Goal: Information Seeking & Learning: Find specific fact

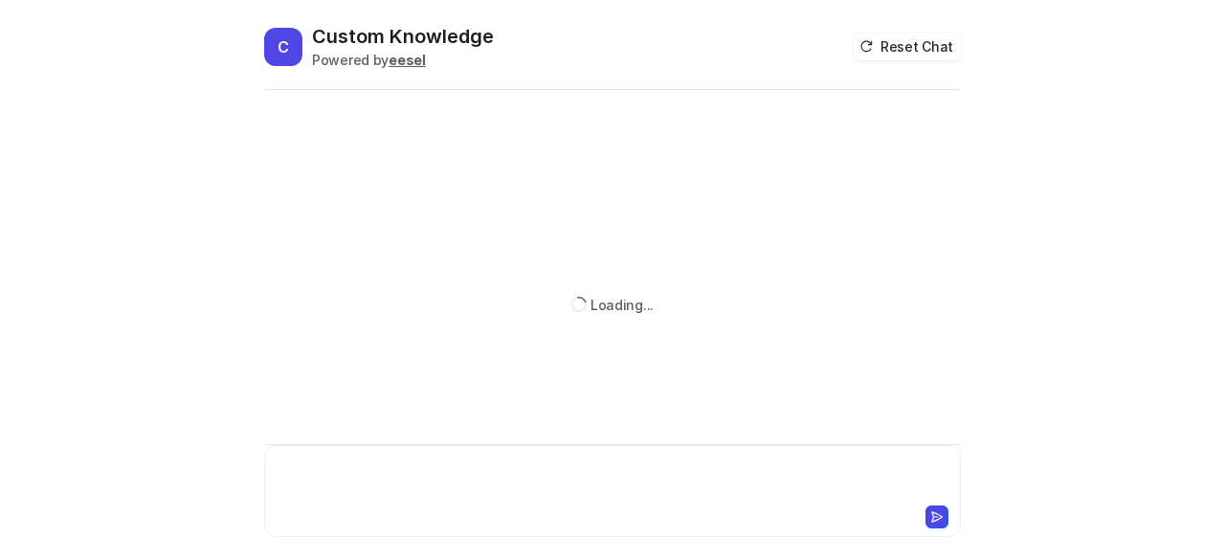
click at [447, 468] on div at bounding box center [613, 479] width 688 height 44
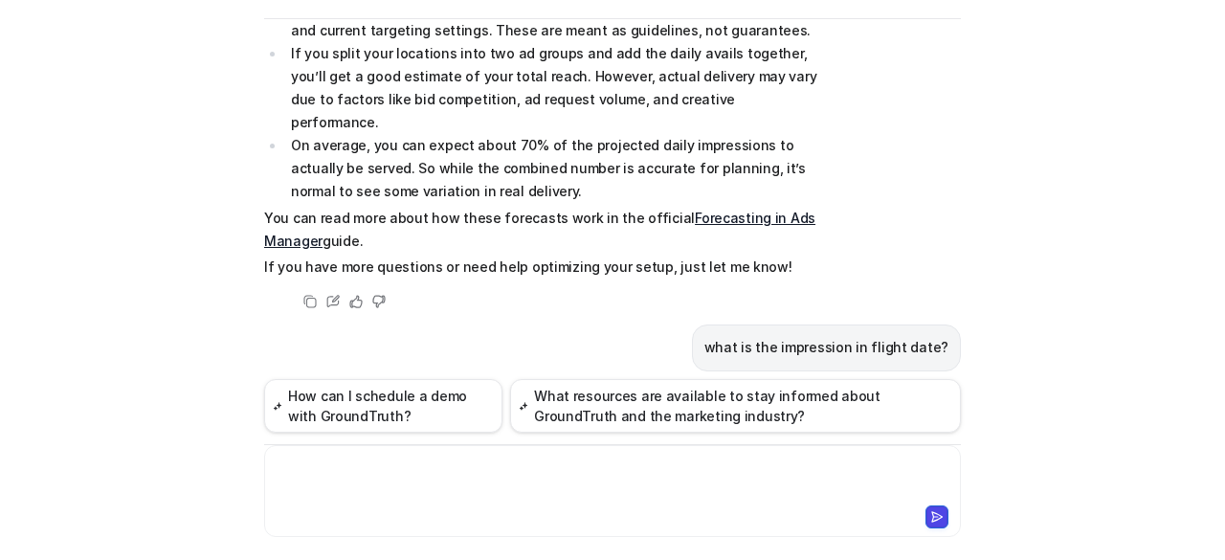
scroll to position [1022, 0]
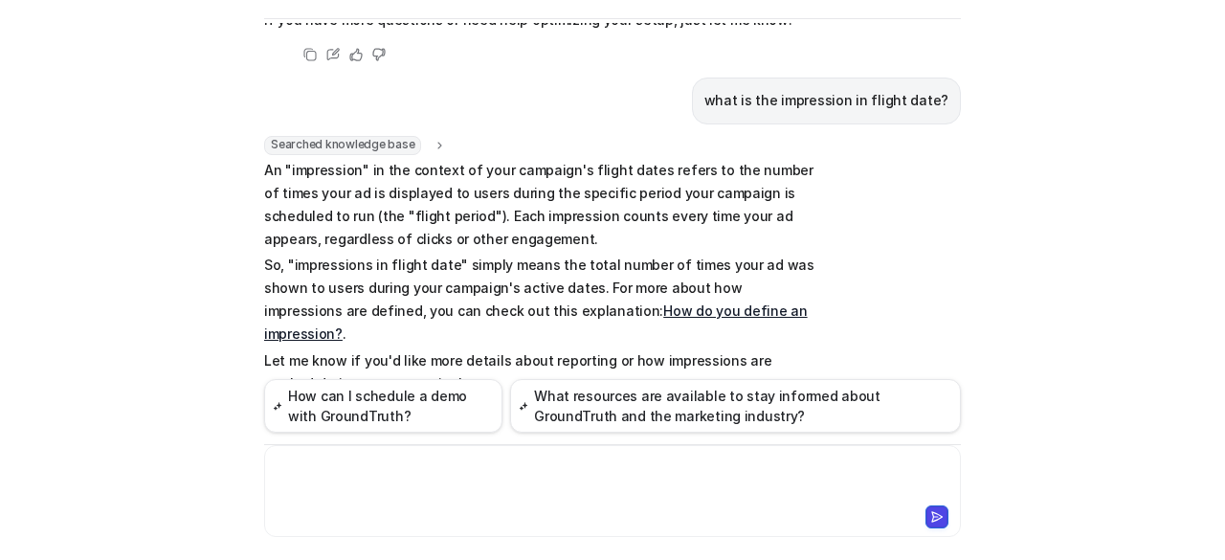
click at [488, 483] on div at bounding box center [613, 479] width 688 height 44
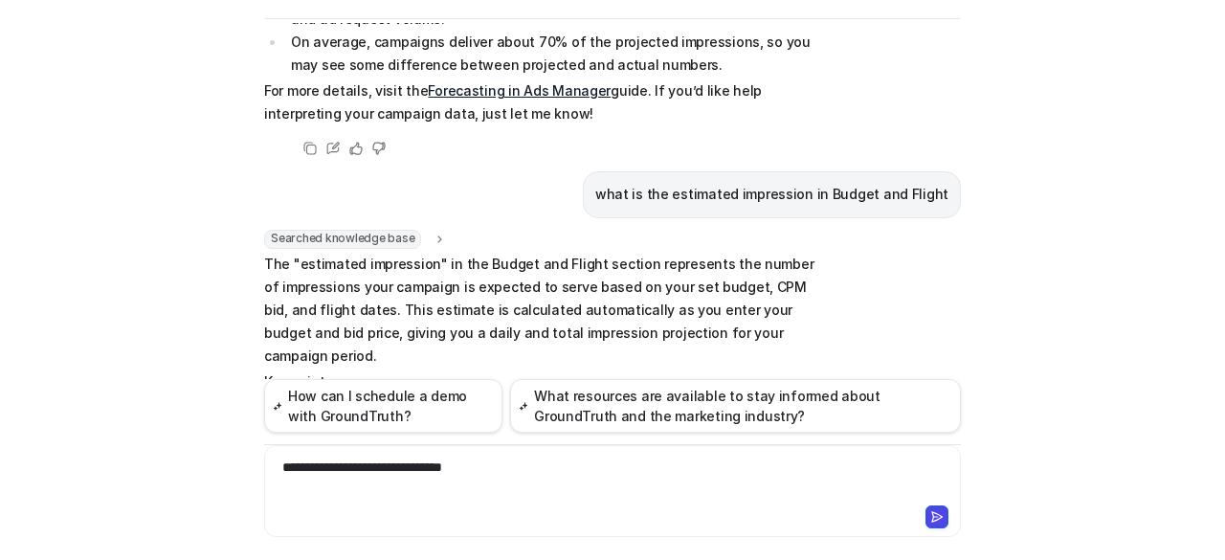
scroll to position [1938, 0]
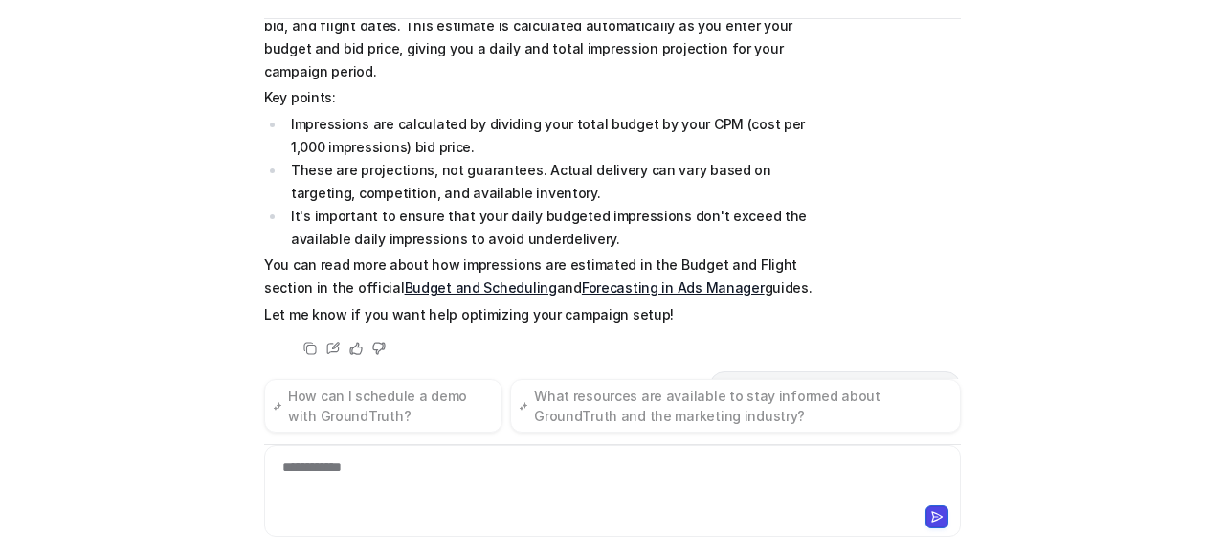
click at [405, 279] on link "Budget and Scheduling" at bounding box center [481, 287] width 152 height 16
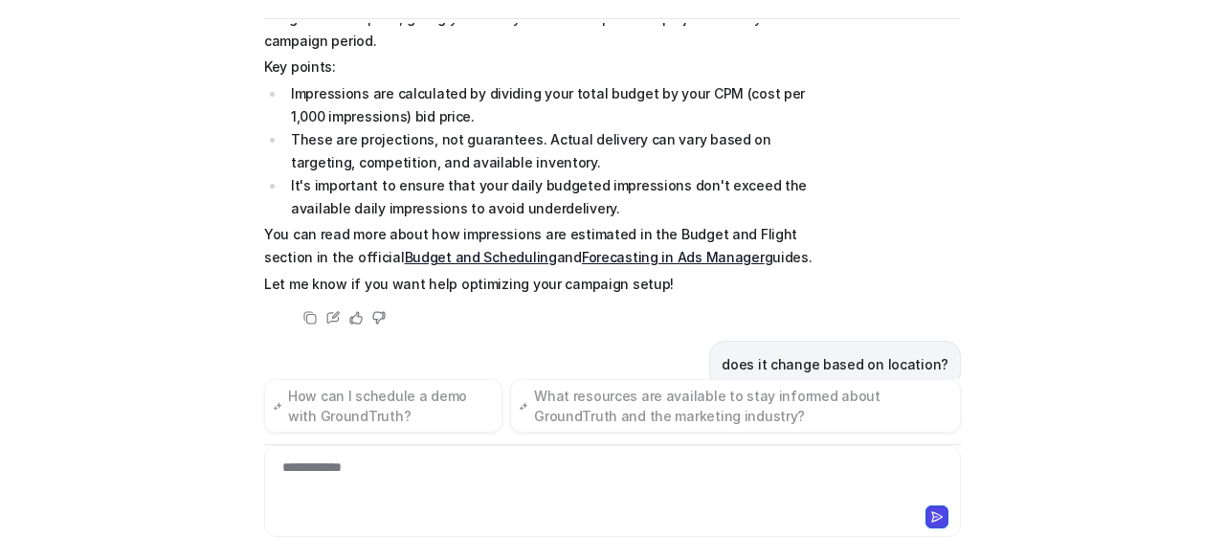
scroll to position [1968, 0]
click at [436, 403] on icon at bounding box center [442, 410] width 13 height 14
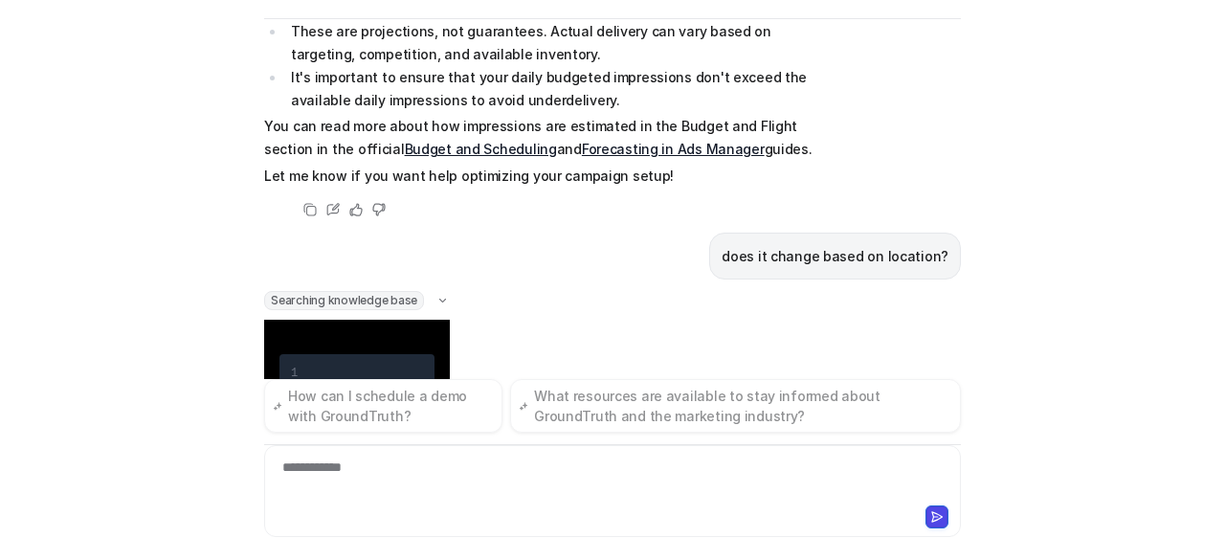
scroll to position [2085, 0]
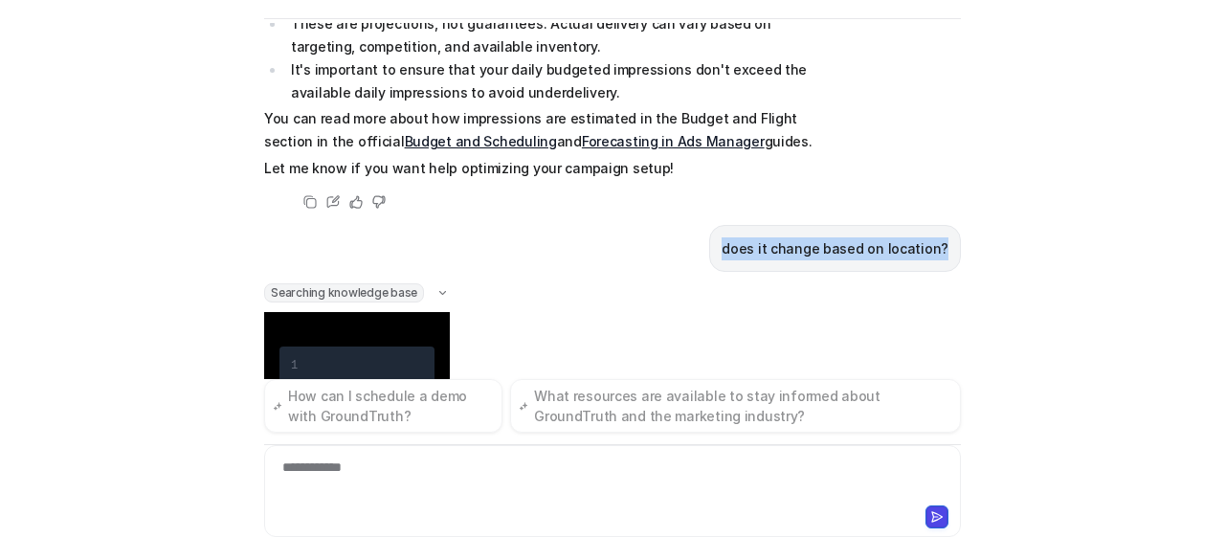
drag, startPoint x: 731, startPoint y: 144, endPoint x: 945, endPoint y: 152, distance: 214.4
click at [945, 225] on div "does it change based on location?" at bounding box center [835, 248] width 252 height 47
copy p "does it change based on location?"
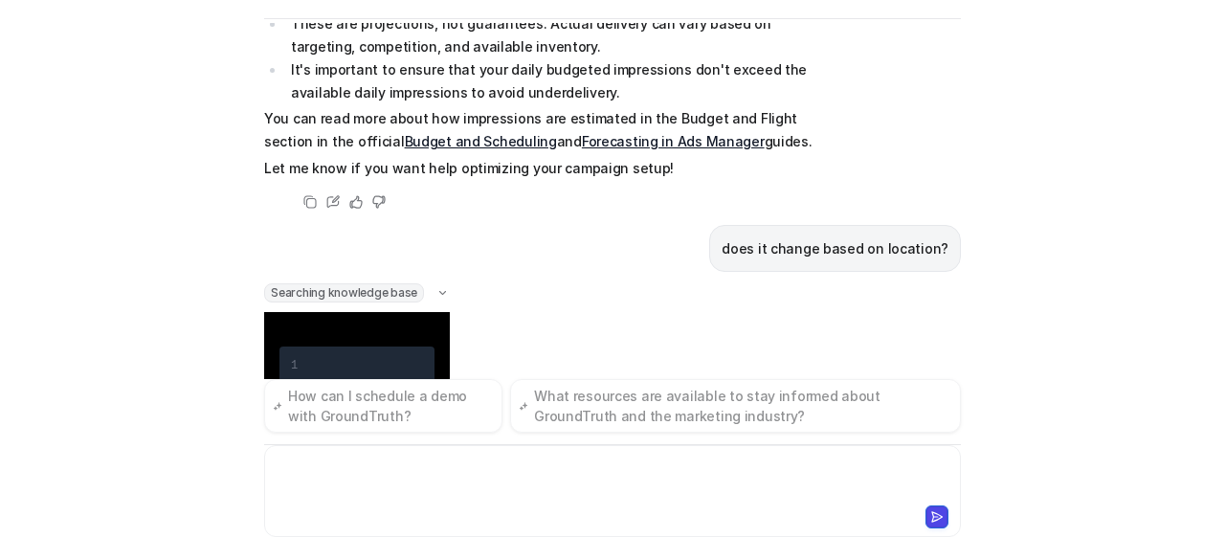
click at [580, 469] on div at bounding box center [613, 479] width 688 height 44
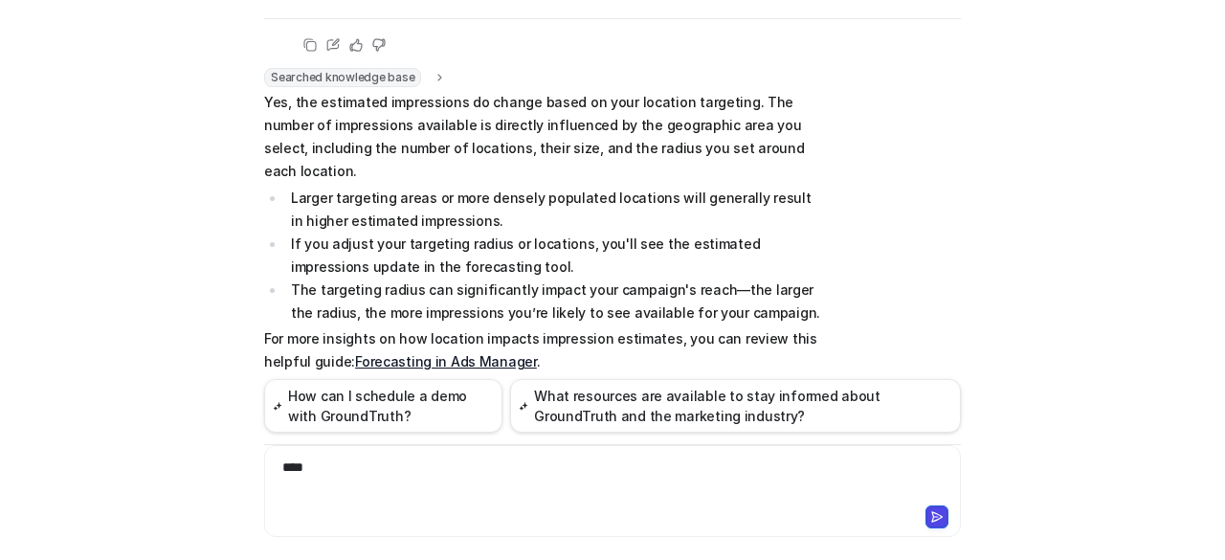
scroll to position [4659, 0]
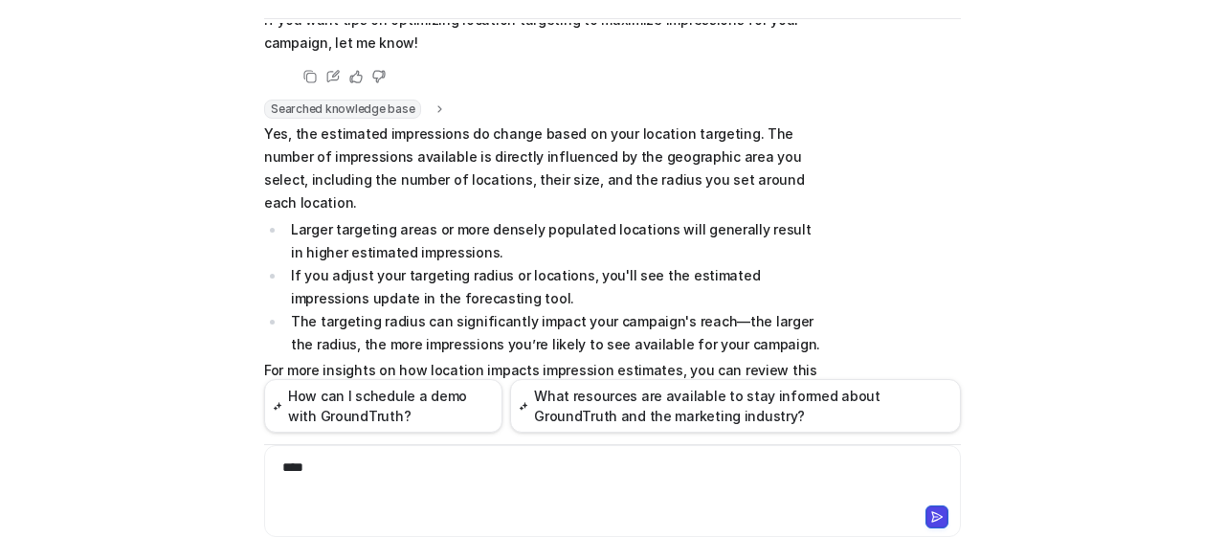
drag, startPoint x: 773, startPoint y: 238, endPoint x: 961, endPoint y: 242, distance: 187.5
click at [961, 242] on div "C Custom Knowledge Powered by eesel Reset Chat 👋 Hi! How can I help you [DATE]?…" at bounding box center [612, 220] width 727 height 537
copy p "Daily Available Impressions"
click at [423, 458] on div "***" at bounding box center [613, 479] width 688 height 44
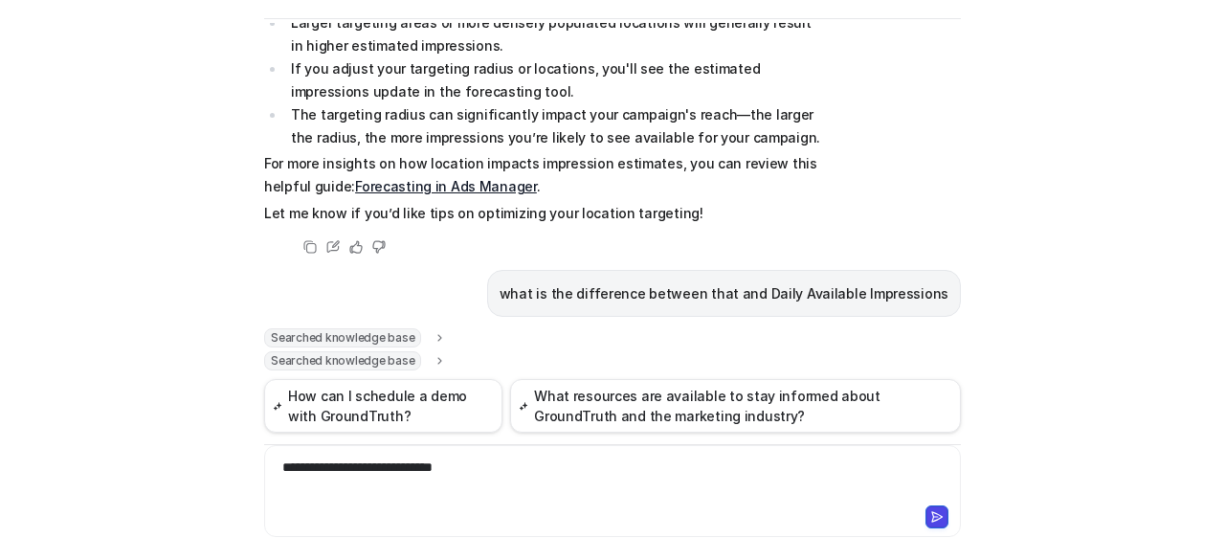
scroll to position [4946, 0]
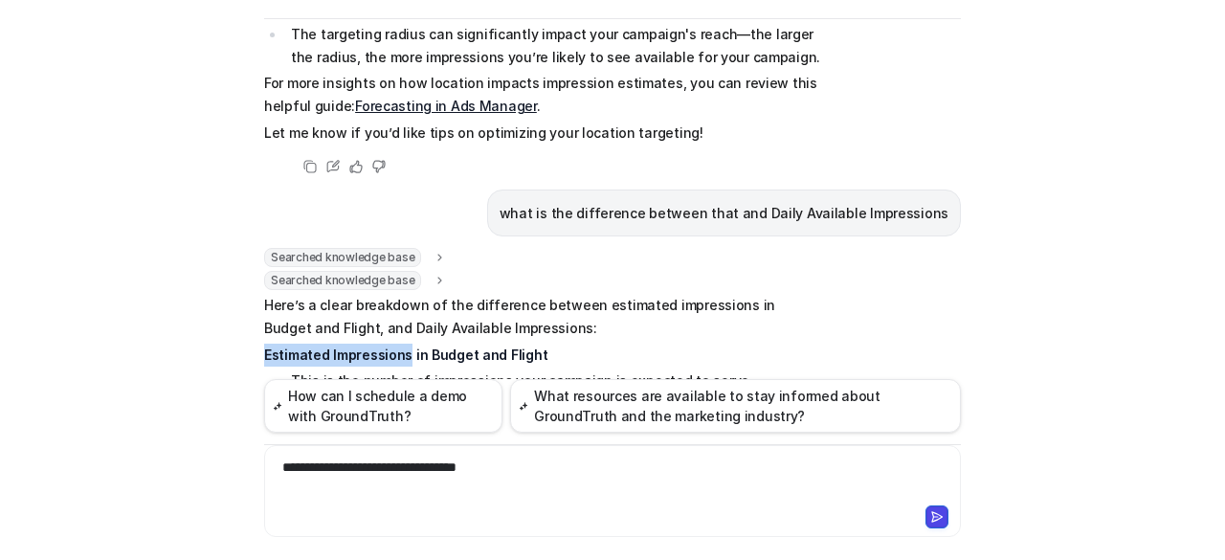
drag, startPoint x: 258, startPoint y: 95, endPoint x: 398, endPoint y: 92, distance: 139.7
click at [398, 346] on strong "Estimated Impressions in Budget and Flight" at bounding box center [405, 354] width 283 height 16
copy strong "Estimated Impressions"
click at [511, 465] on div "**********" at bounding box center [613, 479] width 688 height 44
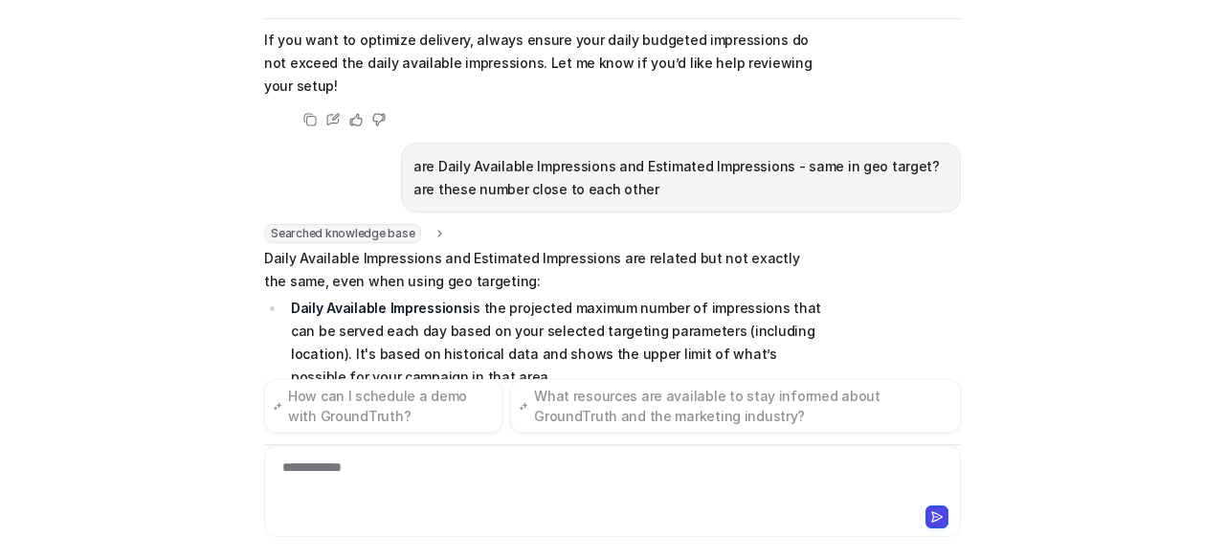
scroll to position [5763, 0]
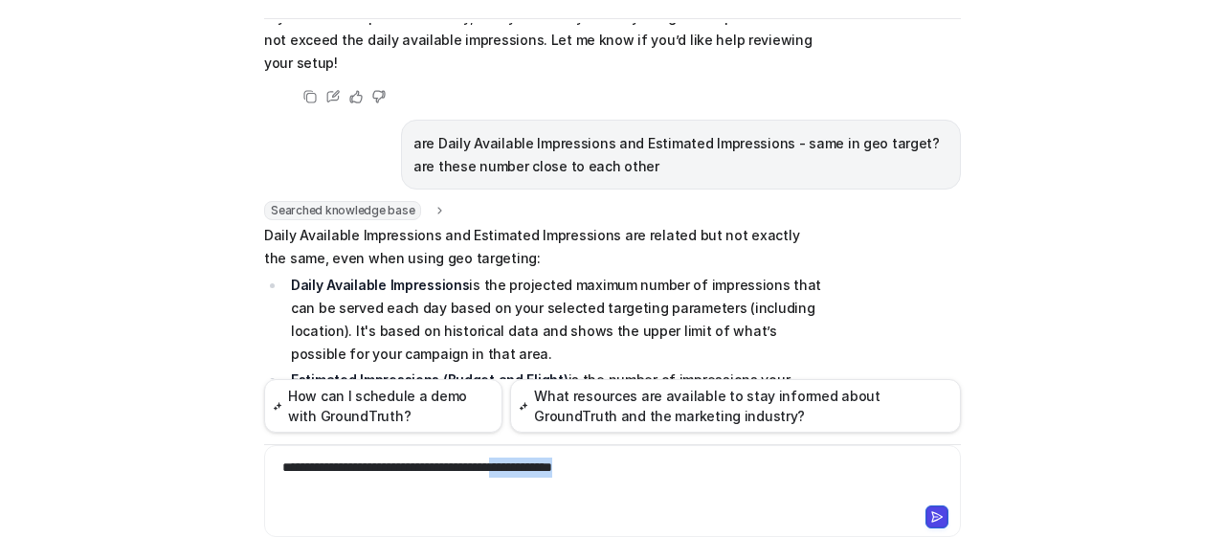
drag, startPoint x: 540, startPoint y: 468, endPoint x: 661, endPoint y: 464, distance: 121.6
click at [661, 464] on div "**********" at bounding box center [613, 479] width 688 height 44
click at [428, 465] on div "**********" at bounding box center [613, 479] width 688 height 44
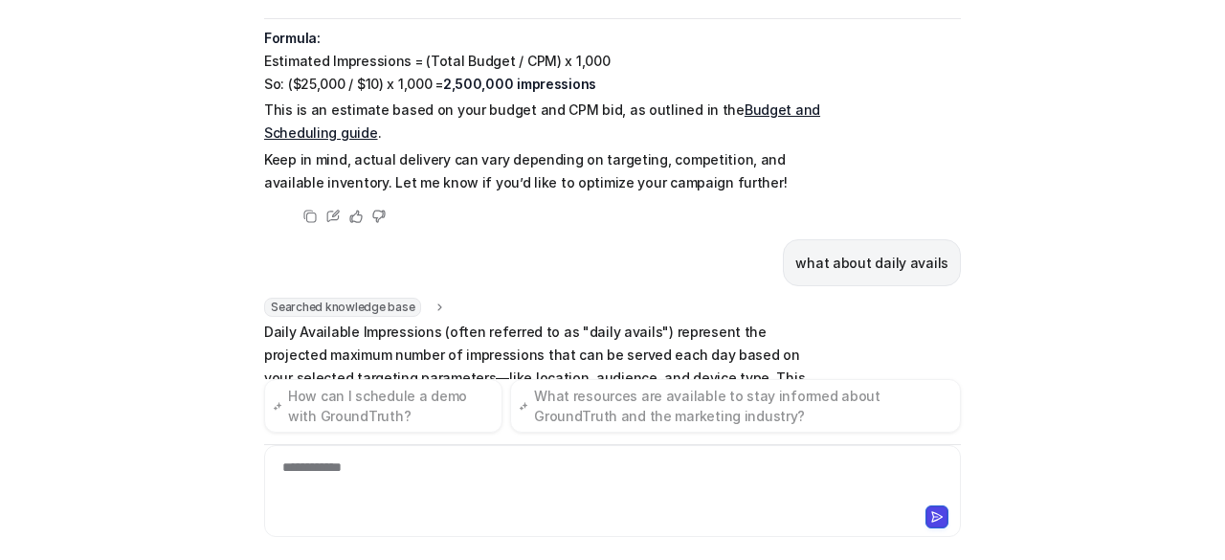
scroll to position [6590, 0]
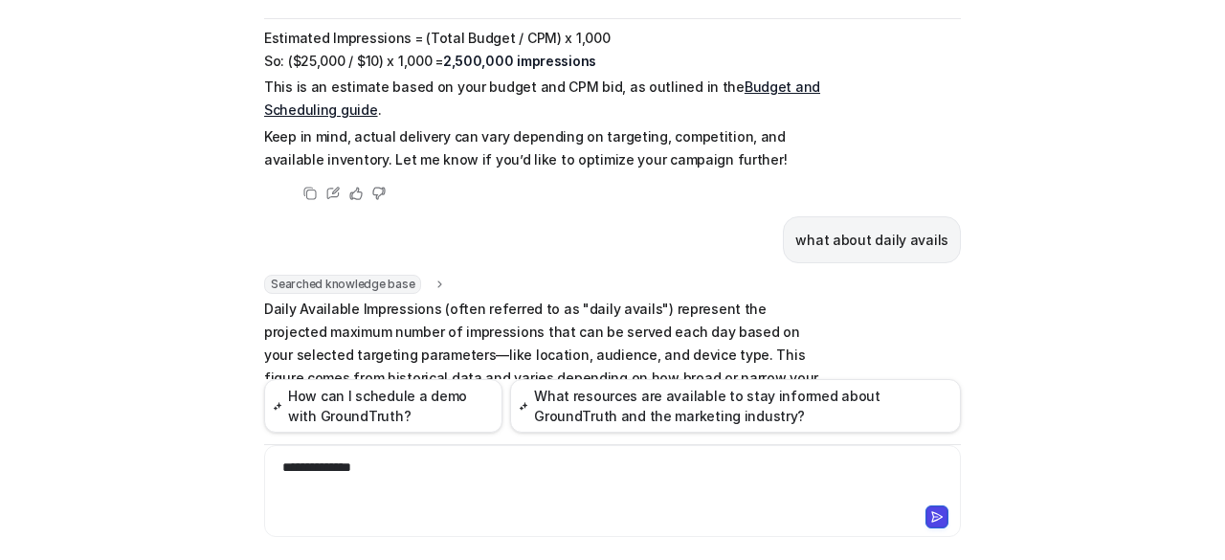
click at [383, 475] on div "**********" at bounding box center [613, 479] width 688 height 44
drag, startPoint x: 383, startPoint y: 475, endPoint x: 261, endPoint y: 473, distance: 121.5
click at [269, 473] on div "**********" at bounding box center [613, 479] width 688 height 44
copy div "**********"
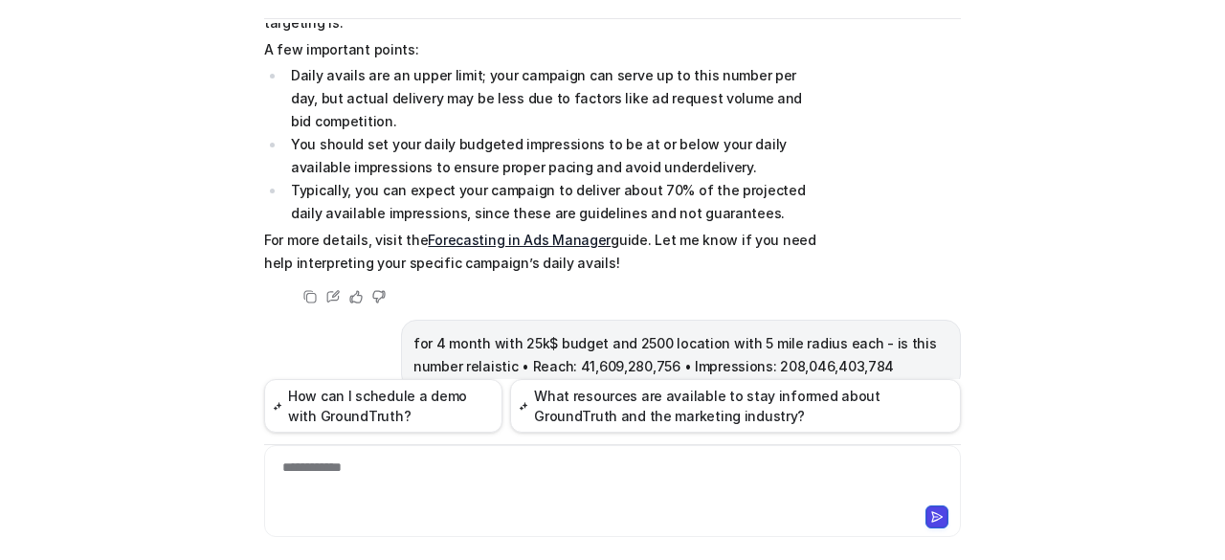
scroll to position [6904, 0]
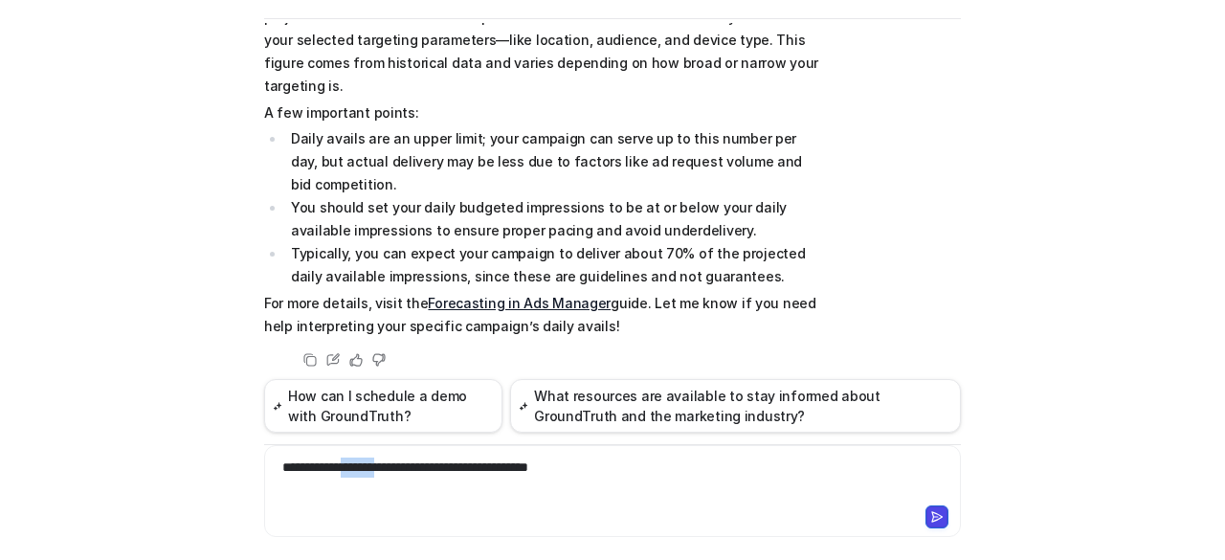
drag, startPoint x: 404, startPoint y: 471, endPoint x: 346, endPoint y: 469, distance: 57.4
click at [346, 469] on div "**********" at bounding box center [613, 479] width 688 height 44
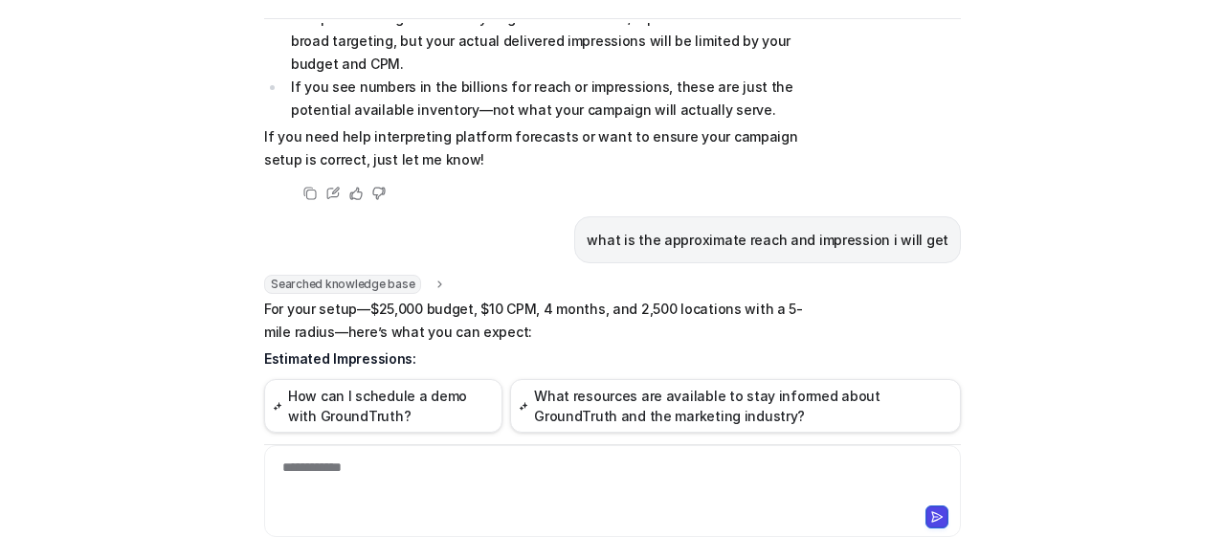
scroll to position [7632, 0]
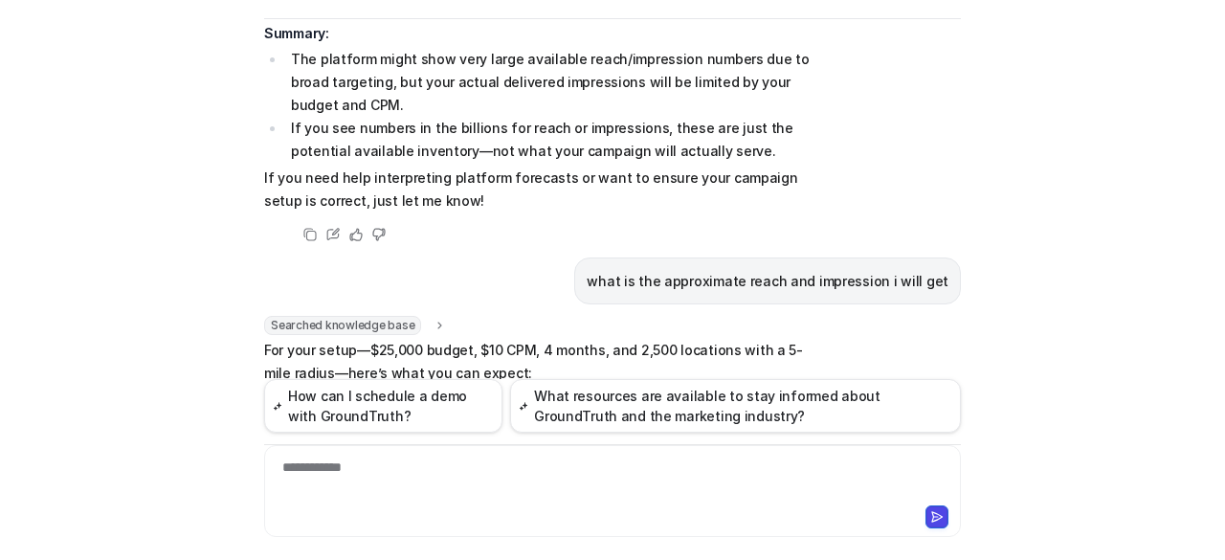
drag, startPoint x: 518, startPoint y: 121, endPoint x: 585, endPoint y: 123, distance: 67.0
click at [585, 437] on li "Calculation: ($25,000 / $10) × 1,000 = 2,500,000 impressions over 4 months ( Bu…" at bounding box center [554, 460] width 539 height 46
copy strong "2,500,000"
click at [519, 487] on div at bounding box center [613, 479] width 688 height 44
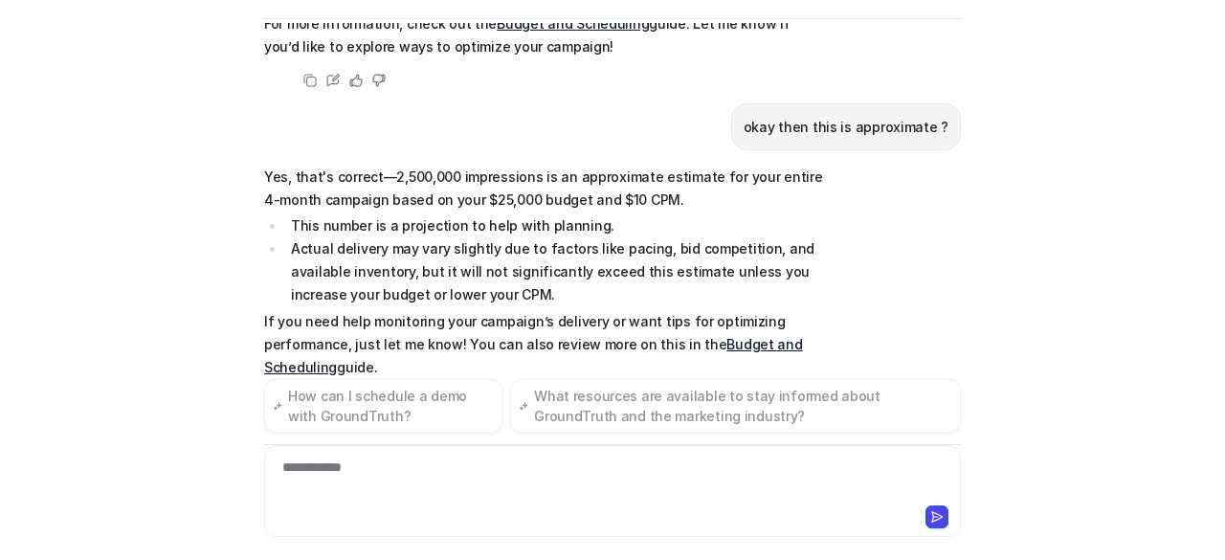
scroll to position [9175, 0]
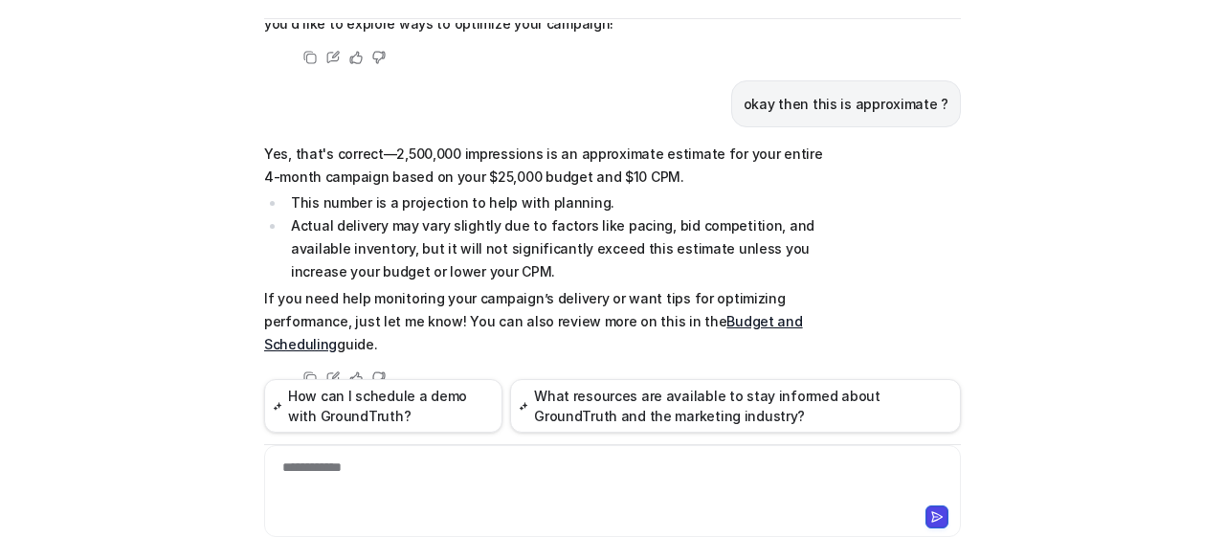
drag, startPoint x: 625, startPoint y: 187, endPoint x: 681, endPoint y: 190, distance: 56.6
click at [585, 479] on div "**********" at bounding box center [613, 479] width 688 height 44
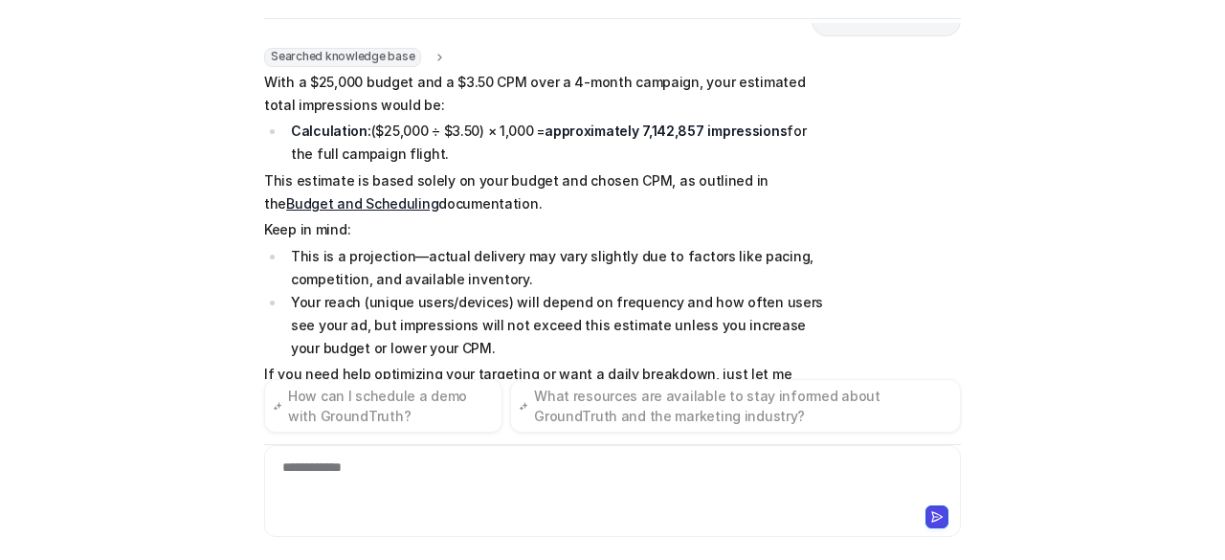
scroll to position [9956, 0]
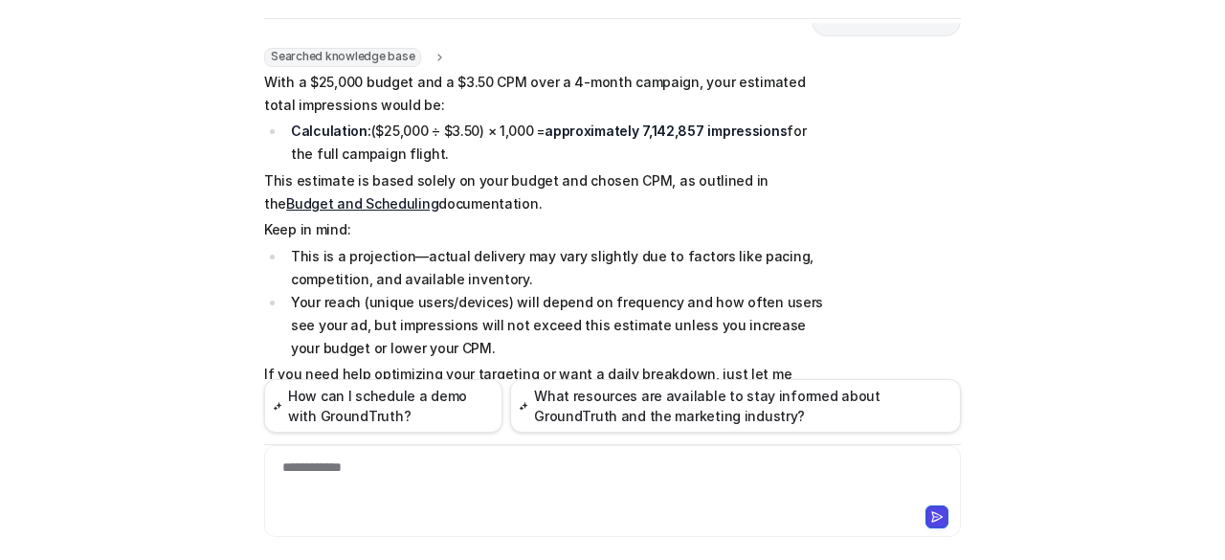
drag, startPoint x: 737, startPoint y: 237, endPoint x: 797, endPoint y: 238, distance: 60.3
copy p "5,000,000"
click at [607, 481] on div at bounding box center [613, 479] width 688 height 44
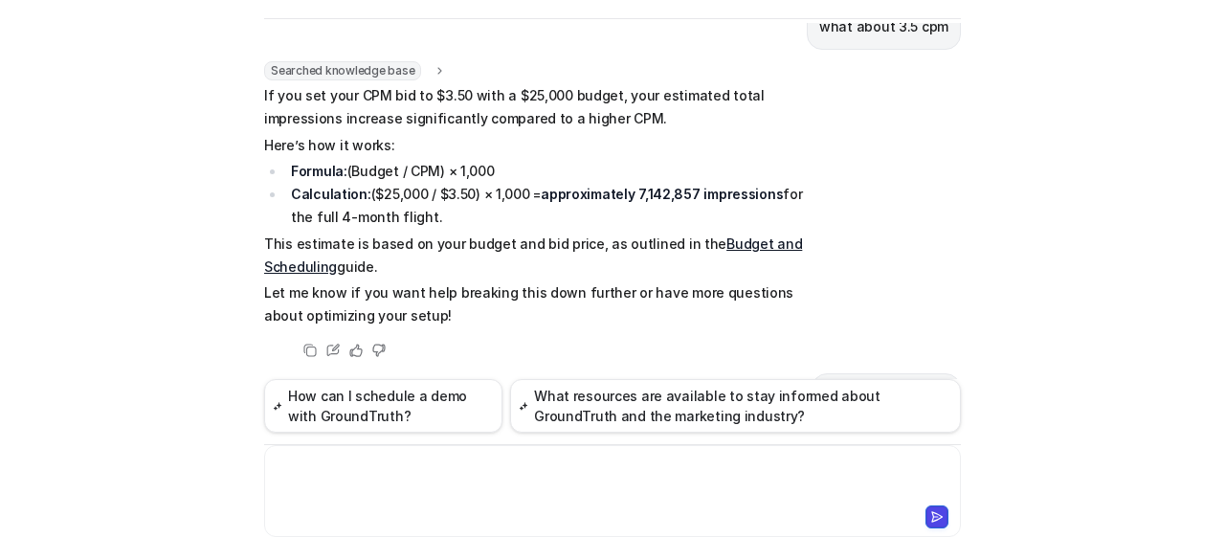
scroll to position [9544, 0]
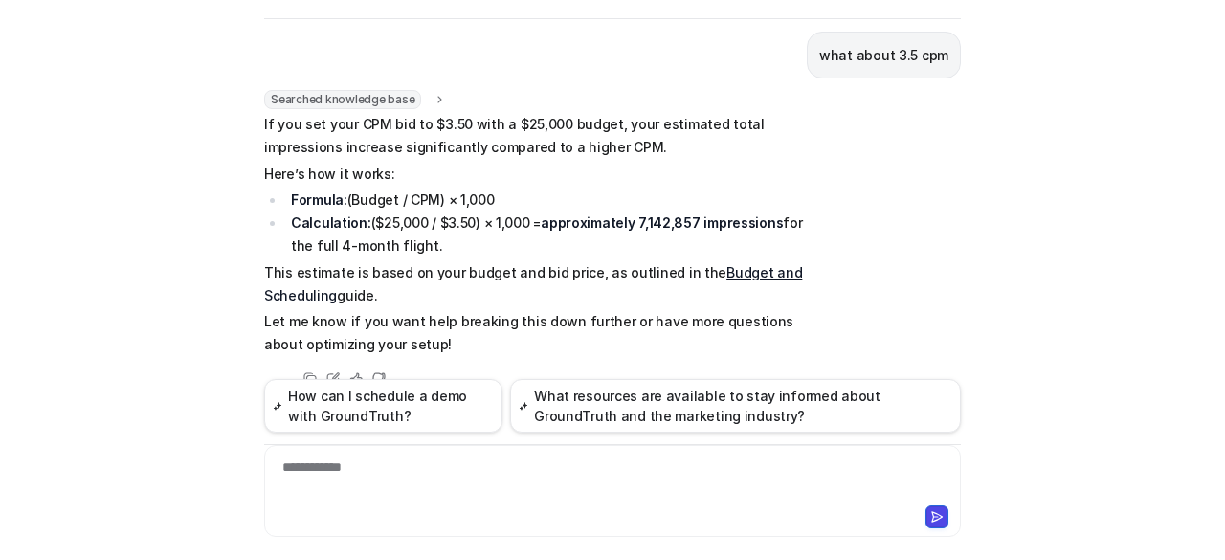
drag, startPoint x: 356, startPoint y: 137, endPoint x: 692, endPoint y: 133, distance: 335.8
click at [692, 532] on li "Calculation: ($25,000 ÷ $3.50) × 1,000 = approximately 7,142,857 impressions fo…" at bounding box center [554, 555] width 539 height 46
drag, startPoint x: 766, startPoint y: 141, endPoint x: 283, endPoint y: 143, distance: 483.1
click at [285, 532] on li "Calculation: ($25,000 ÷ $3.50) × 1,000 = approximately 7,142,857 impressions fo…" at bounding box center [554, 555] width 539 height 46
copy li "Calculation: ($25,000 ÷ $3.50) × 1,000 = approximately 7,142,857 impressions"
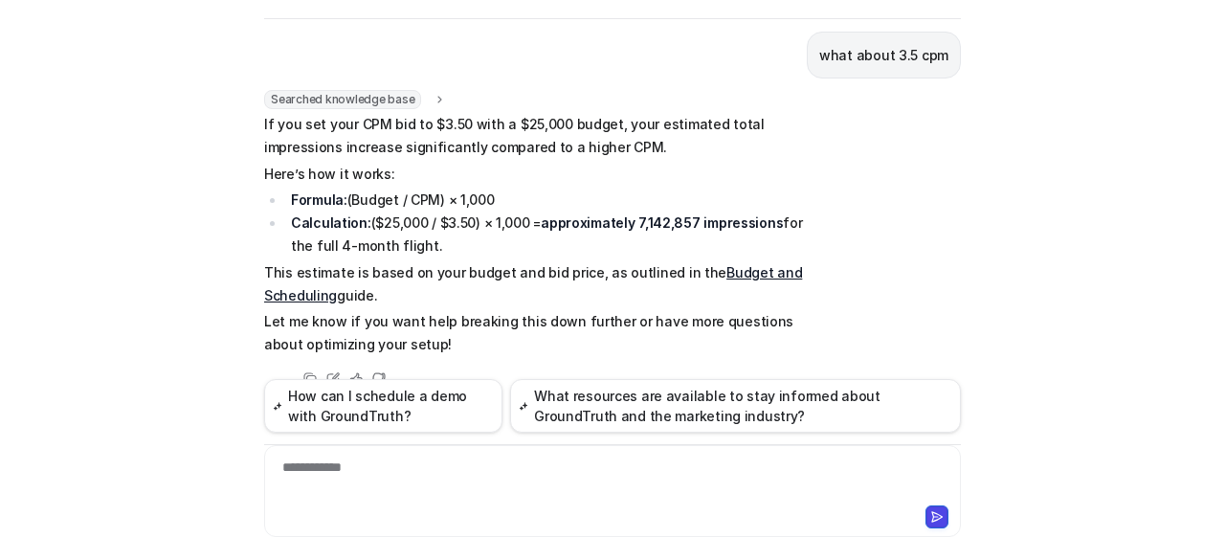
click at [485, 532] on li "Calculation: ($25,000 ÷ $3.50) × 1,000 = approximately 7,142,857 impressions fo…" at bounding box center [554, 555] width 539 height 46
drag, startPoint x: 522, startPoint y: 141, endPoint x: 489, endPoint y: 142, distance: 33.5
click at [489, 532] on li "Calculation: ($25,000 ÷ $3.50) × 1,000 = approximately 7,142,857 impressions fo…" at bounding box center [554, 555] width 539 height 46
copy li "1,000"
drag, startPoint x: 413, startPoint y: 166, endPoint x: 281, endPoint y: 140, distance: 134.7
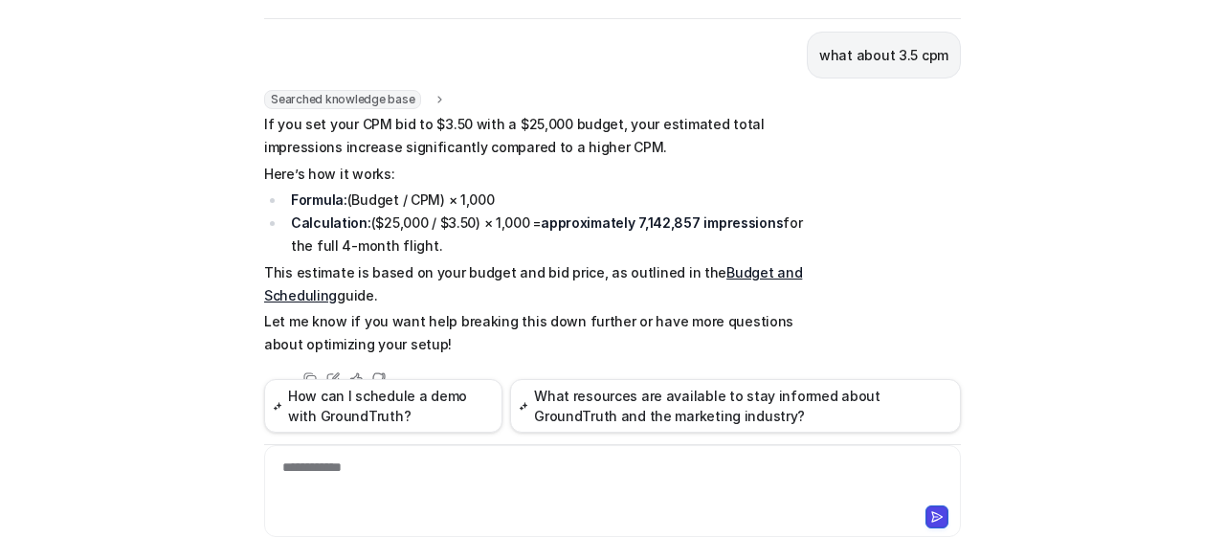
click at [285, 532] on li "Calculation: ($25,000 ÷ $3.50) × 1,000 = approximately 7,142,857 impressions fo…" at bounding box center [554, 555] width 539 height 46
copy li "Calculation: ($25,000 ÷ $3.50) × 1,000 = approximately 7,142,857 impressions fo…"
click at [428, 459] on div at bounding box center [613, 479] width 688 height 44
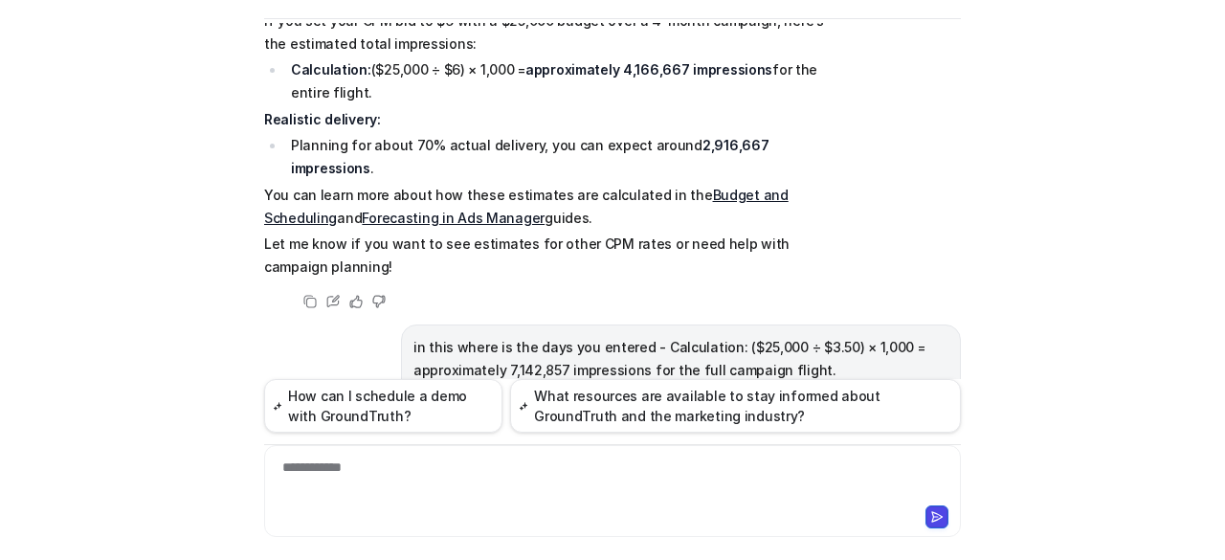
scroll to position [10872, 0]
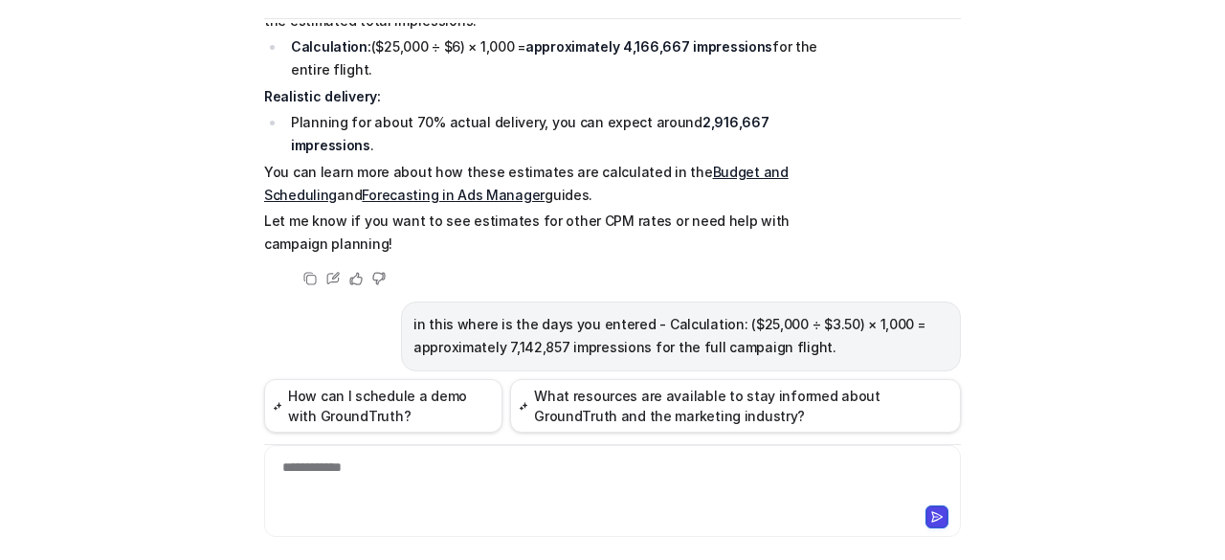
click at [428, 456] on div "**********" at bounding box center [612, 491] width 696 height 92
drag, startPoint x: 425, startPoint y: 463, endPoint x: 419, endPoint y: 502, distance: 39.6
click at [425, 474] on div at bounding box center [613, 479] width 688 height 44
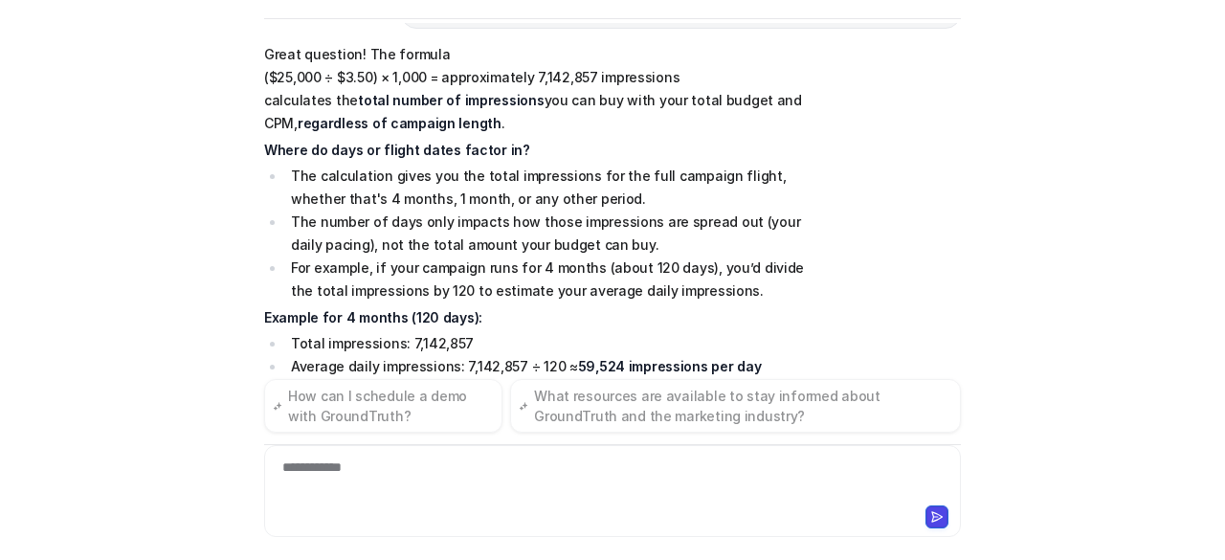
scroll to position [11191, 0]
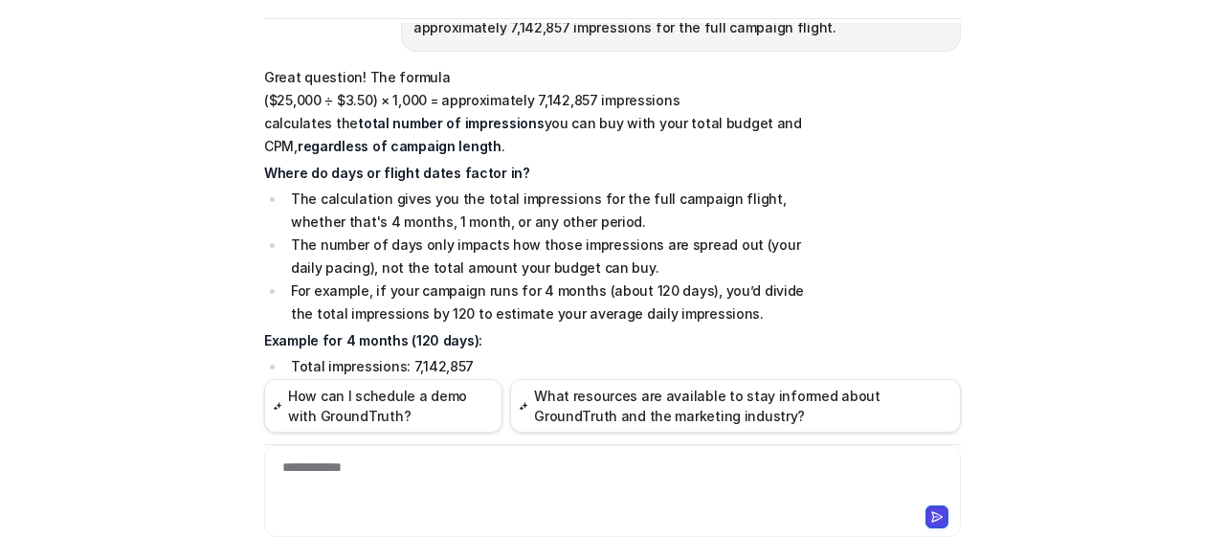
drag, startPoint x: 517, startPoint y: 164, endPoint x: 628, endPoint y: 193, distance: 114.9
copy p "in Groundtruth Ads Manager are based on historical data and are meant as a guid…"
